Goal: Task Accomplishment & Management: Complete application form

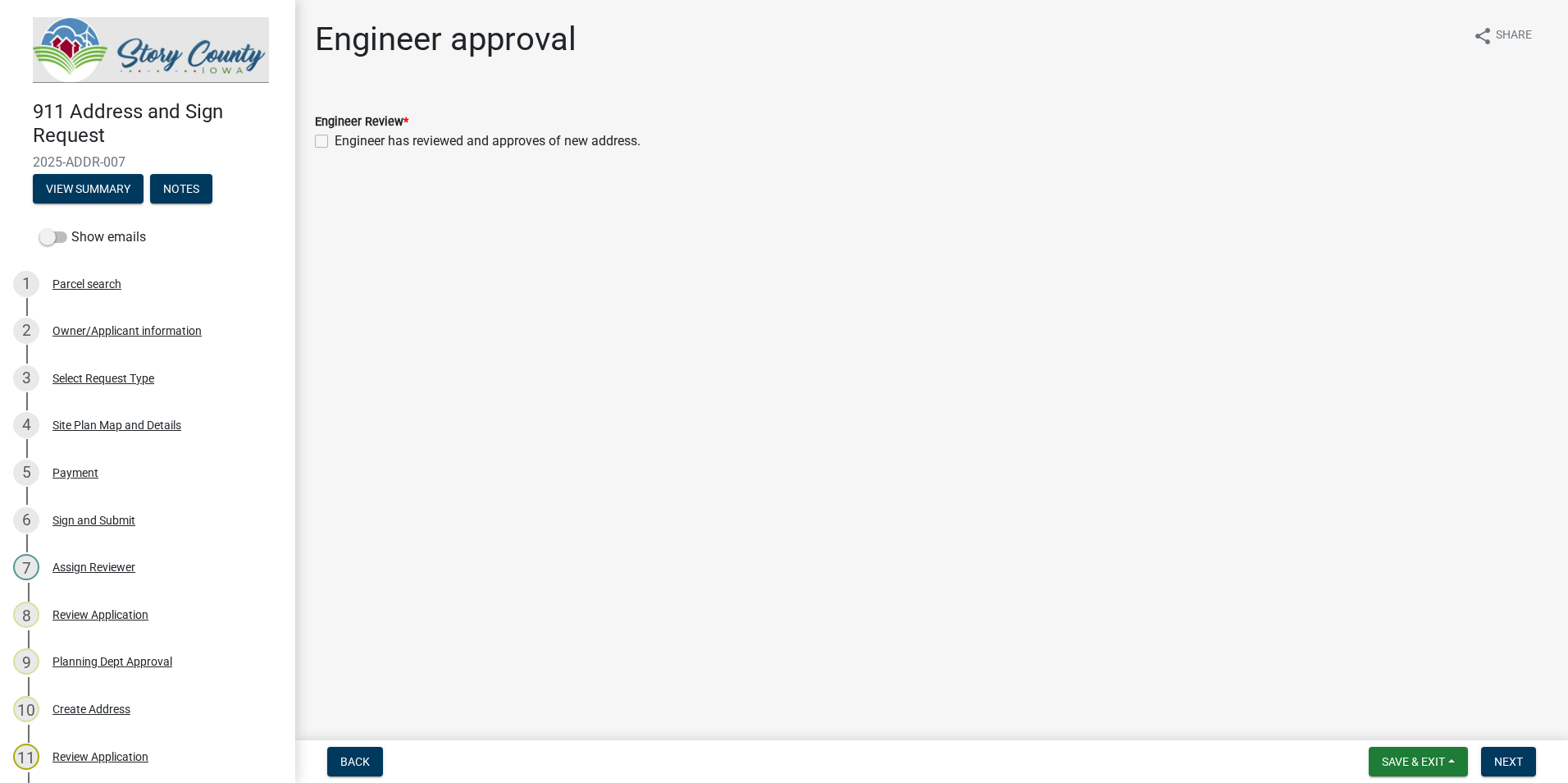
click at [334, 144] on label "Engineer has reviewed and approves of new address." at bounding box center [487, 141] width 306 height 20
click at [334, 142] on input "Engineer has reviewed and approves of new address." at bounding box center [340, 137] width 10 height 10
click at [334, 141] on label "Engineer has reviewed and approves of new address." at bounding box center [487, 141] width 306 height 20
click at [334, 141] on input "Engineer has reviewed and approves of new address." at bounding box center [340, 137] width 10 height 10
checkbox input "false"
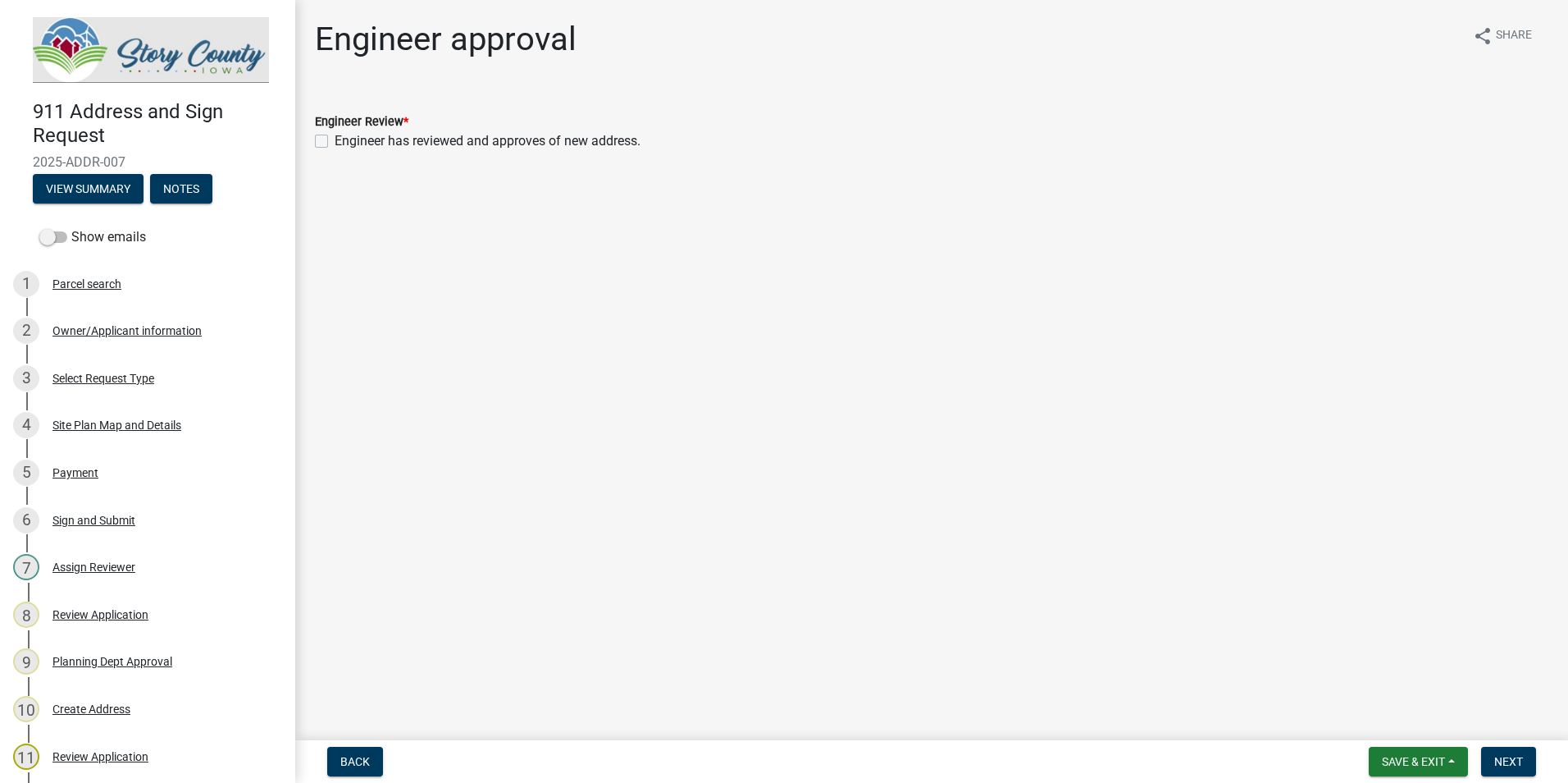
click at [334, 140] on label "Engineer has reviewed and approves of new address." at bounding box center [487, 141] width 306 height 20
click at [334, 140] on input "Engineer has reviewed and approves of new address." at bounding box center [340, 137] width 10 height 10
click at [334, 143] on label "Engineer has reviewed and approves of new address." at bounding box center [487, 141] width 306 height 20
click at [334, 142] on input "Engineer has reviewed and approves of new address." at bounding box center [340, 137] width 10 height 10
click at [334, 143] on label "Engineer has reviewed and approves of new address." at bounding box center [487, 141] width 306 height 20
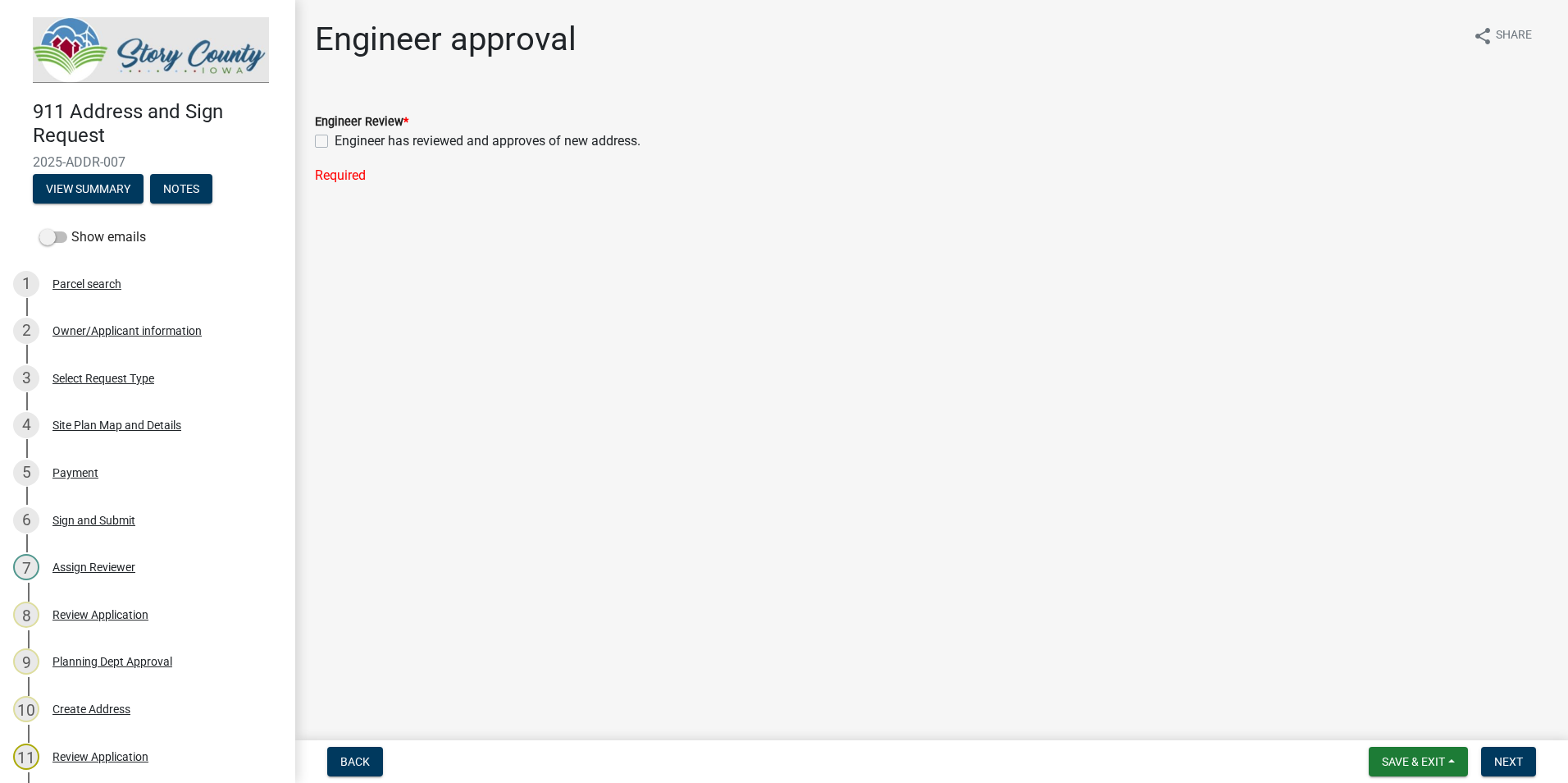
click at [334, 142] on input "Engineer has reviewed and approves of new address." at bounding box center [340, 137] width 10 height 10
checkbox input "true"
click at [1423, 760] on span "Save & Exit" at bounding box center [1413, 761] width 64 height 13
click at [1372, 678] on button "Save" at bounding box center [1403, 678] width 131 height 39
click at [1504, 759] on span "Next" at bounding box center [1508, 761] width 29 height 13
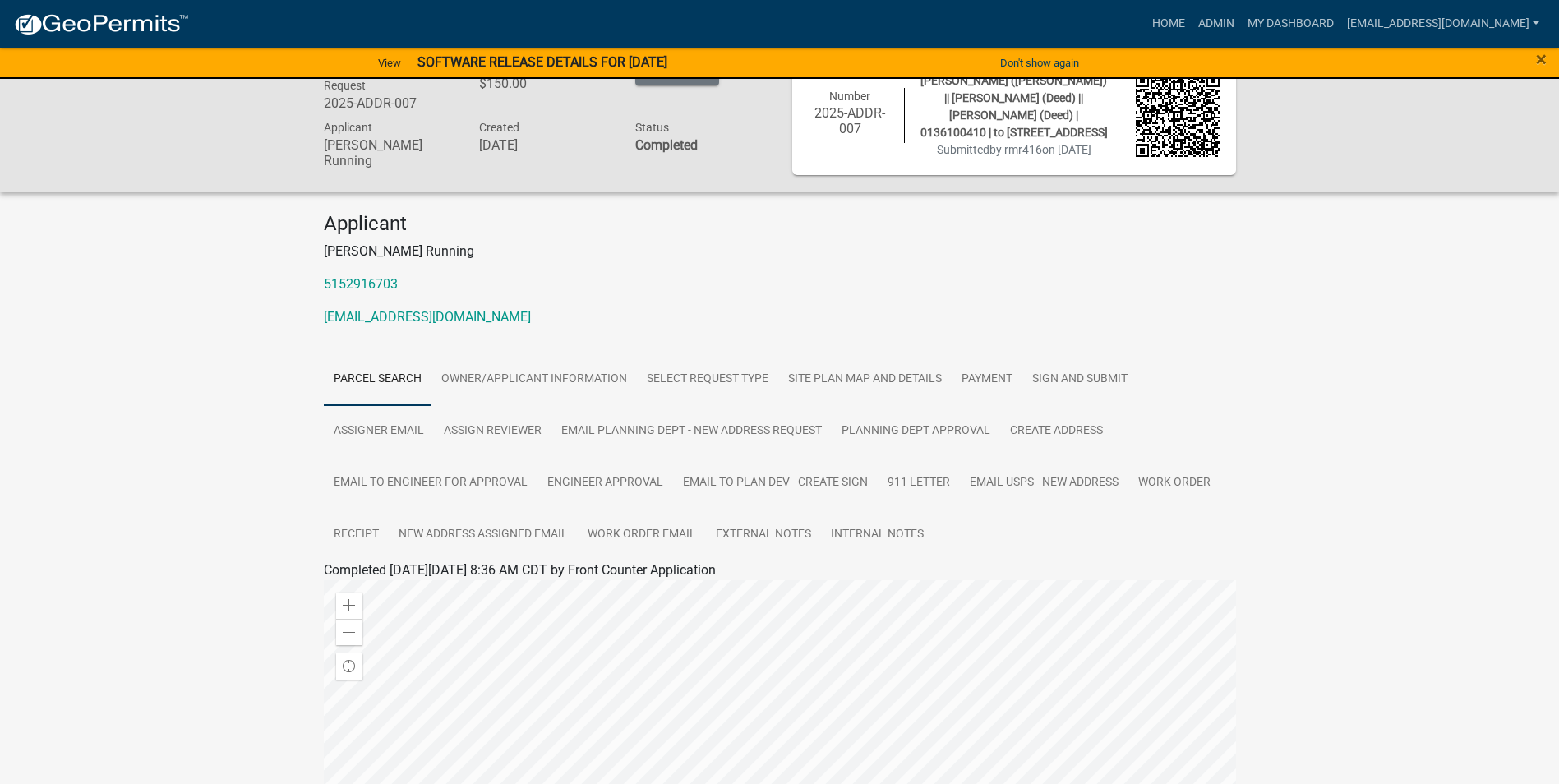
scroll to position [36, 0]
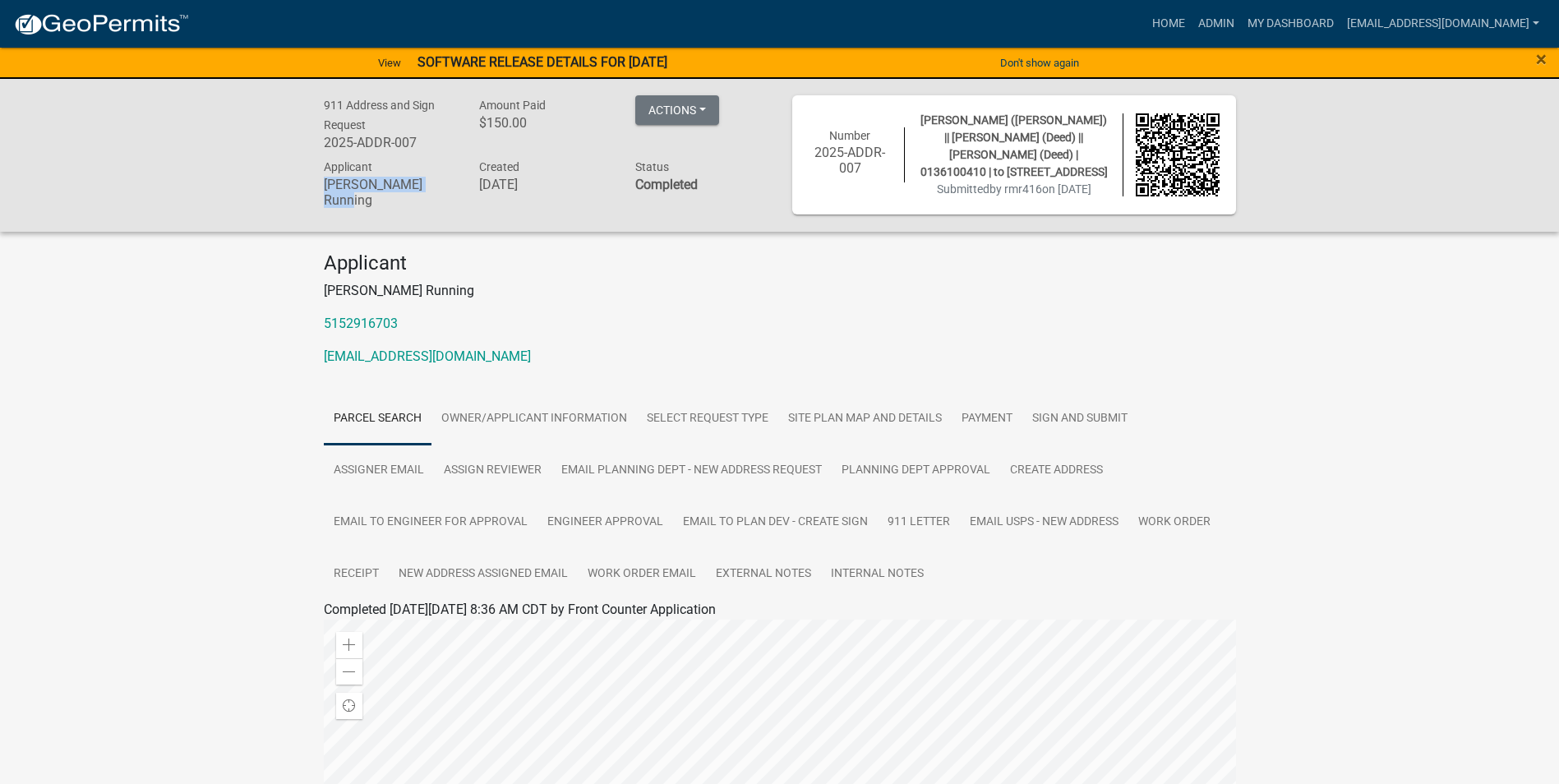
drag, startPoint x: 325, startPoint y: 179, endPoint x: 443, endPoint y: 187, distance: 118.3
click at [443, 187] on h6 "[PERSON_NAME] Running" at bounding box center [389, 193] width 132 height 31
